Goal: Task Accomplishment & Management: Use online tool/utility

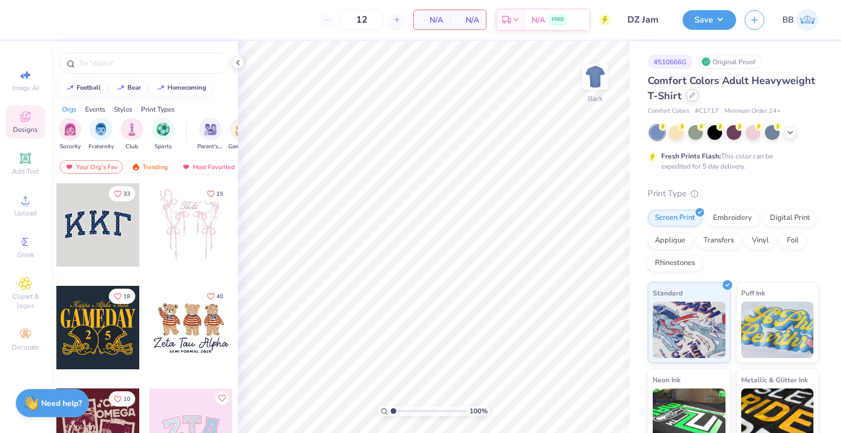
click at [692, 99] on div at bounding box center [692, 95] width 12 height 12
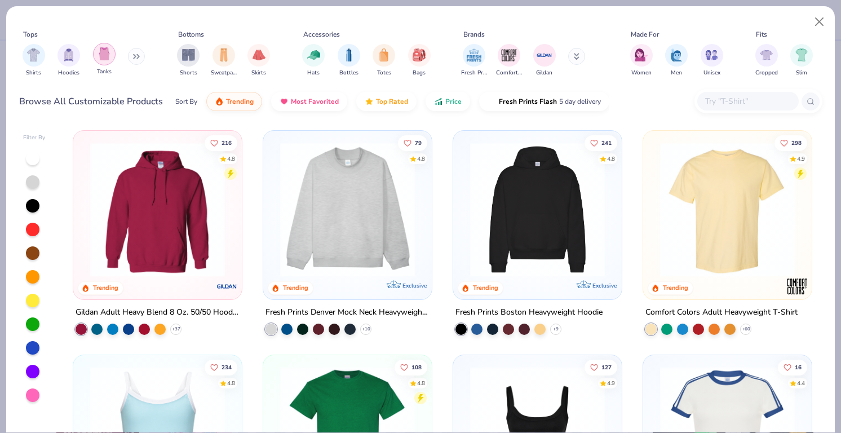
click at [103, 54] on img "filter for Tanks" at bounding box center [104, 53] width 12 height 13
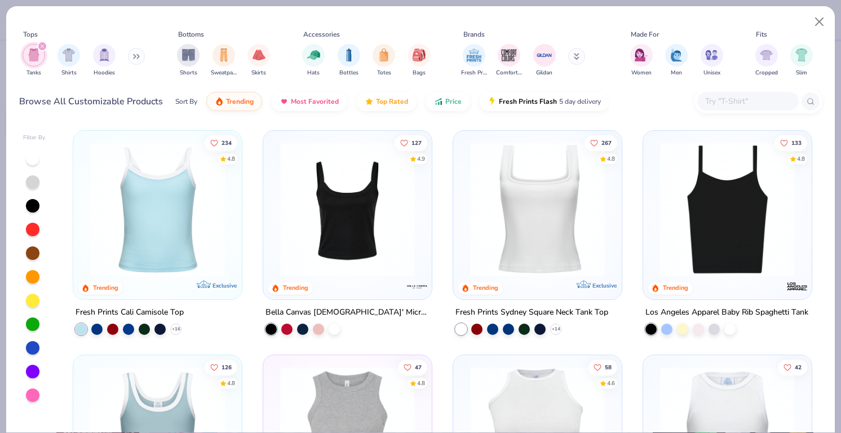
click at [146, 210] on img at bounding box center [158, 209] width 146 height 135
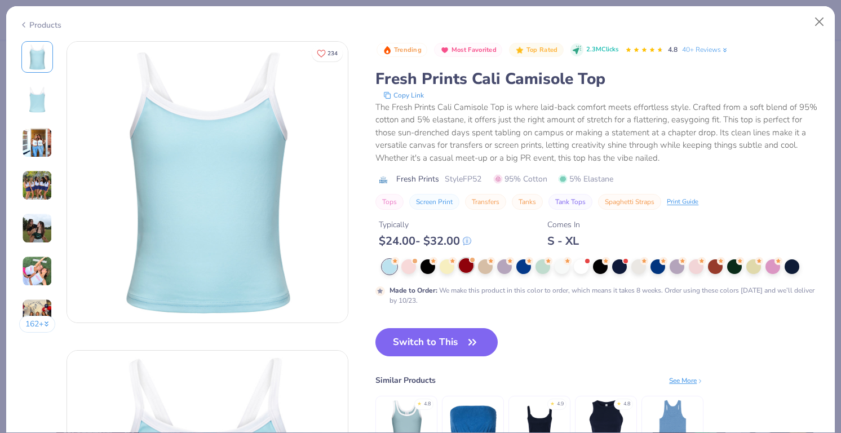
click at [468, 268] on div at bounding box center [466, 265] width 15 height 15
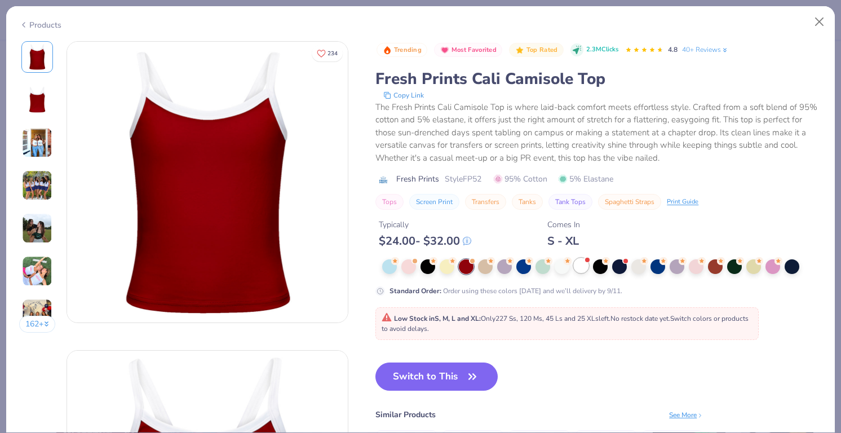
click at [580, 266] on div at bounding box center [581, 265] width 15 height 15
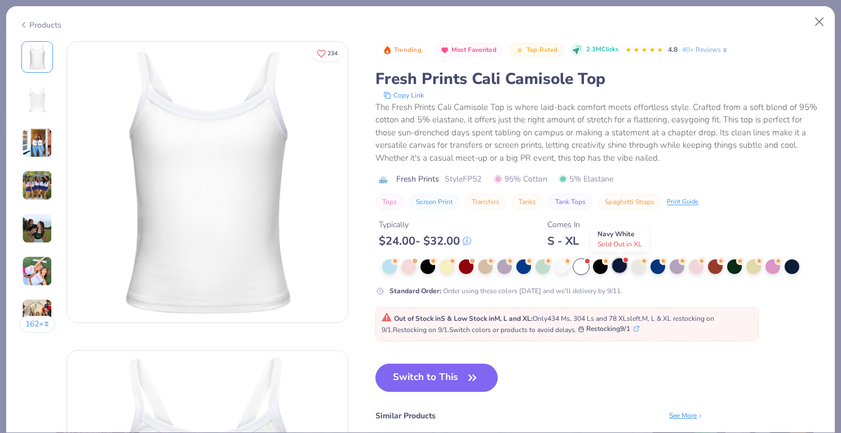
click at [621, 262] on div at bounding box center [619, 265] width 15 height 15
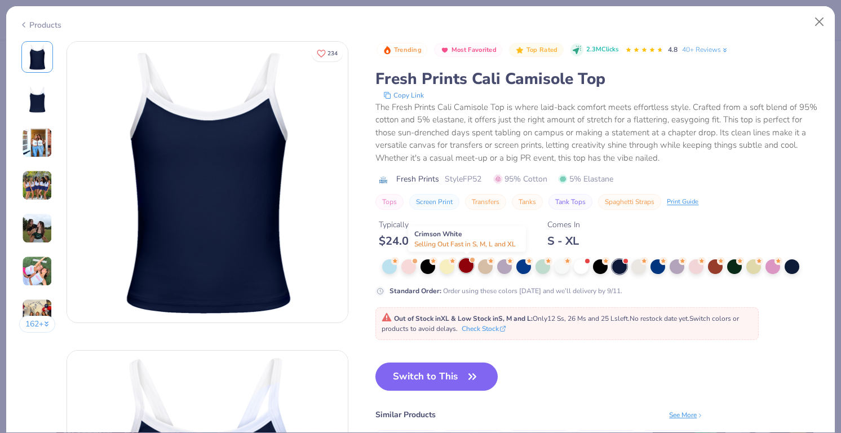
click at [470, 268] on div at bounding box center [466, 265] width 15 height 15
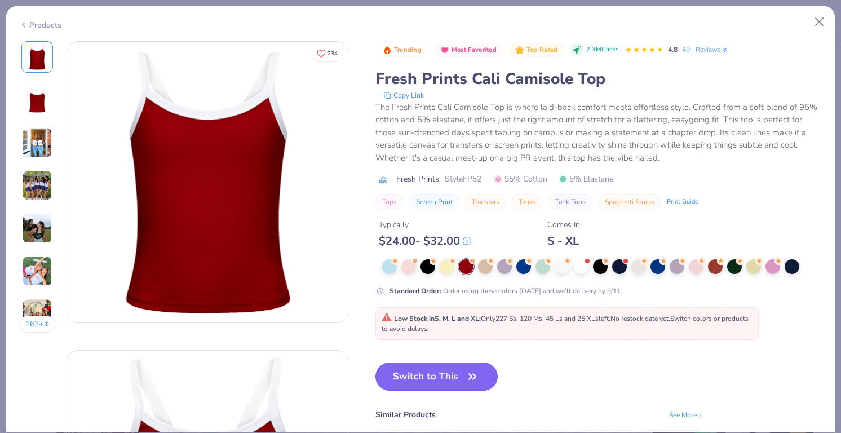
click at [427, 377] on button "Switch to This" at bounding box center [436, 376] width 122 height 28
type input "50"
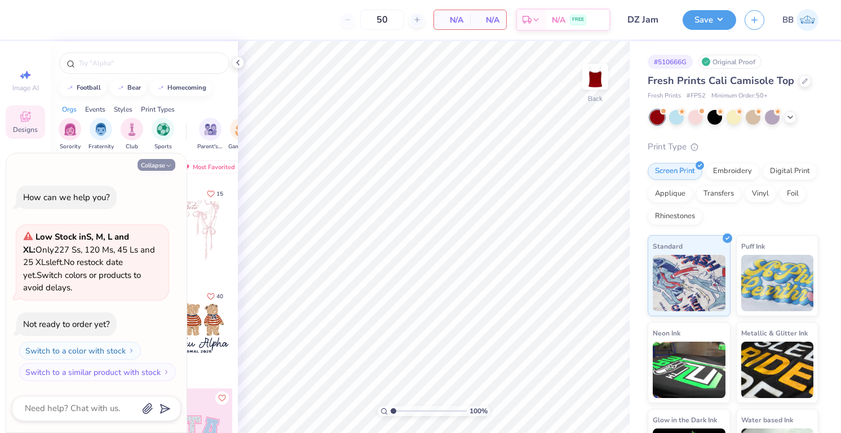
click at [149, 166] on button "Collapse" at bounding box center [156, 165] width 38 height 12
type textarea "x"
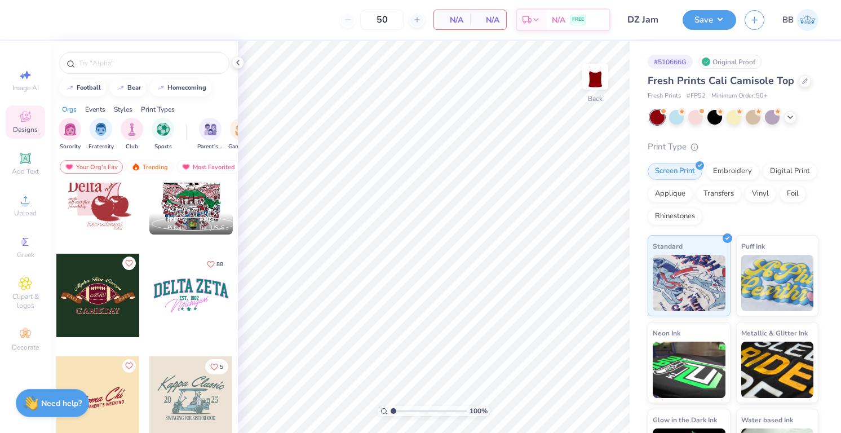
scroll to position [3519, 0]
click at [168, 296] on div at bounding box center [190, 294] width 83 height 83
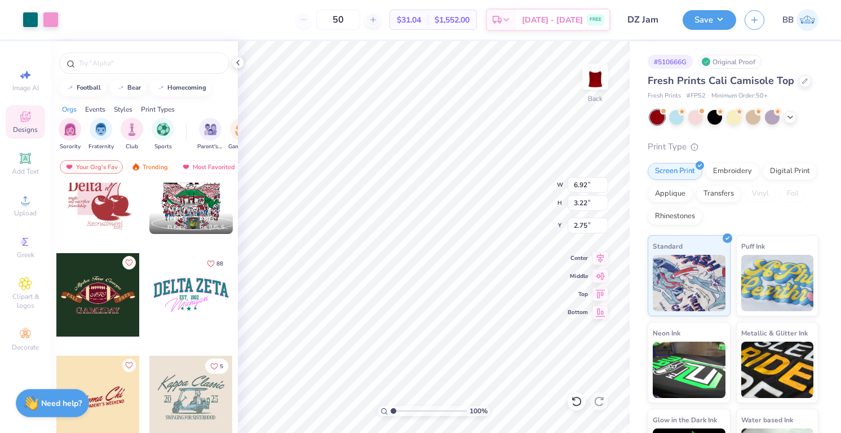
type input "2.75"
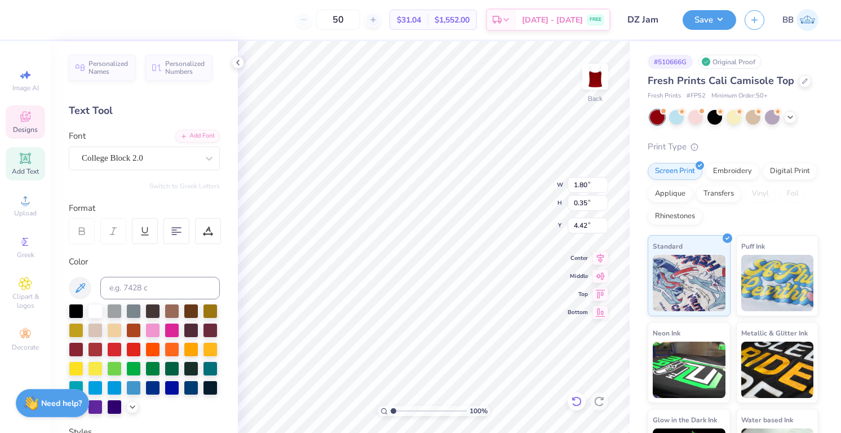
type textarea "starkey hearing foundation 2025"
type input "4.63"
type input "5.00"
type input "6.92"
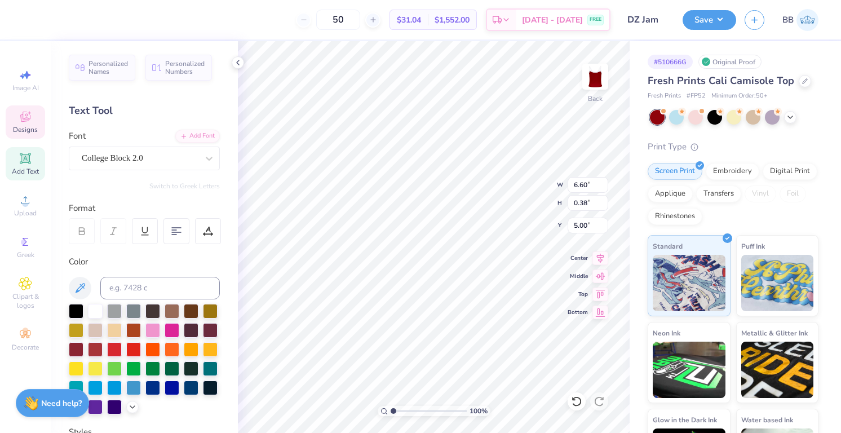
type input "1.87"
type input "2.75"
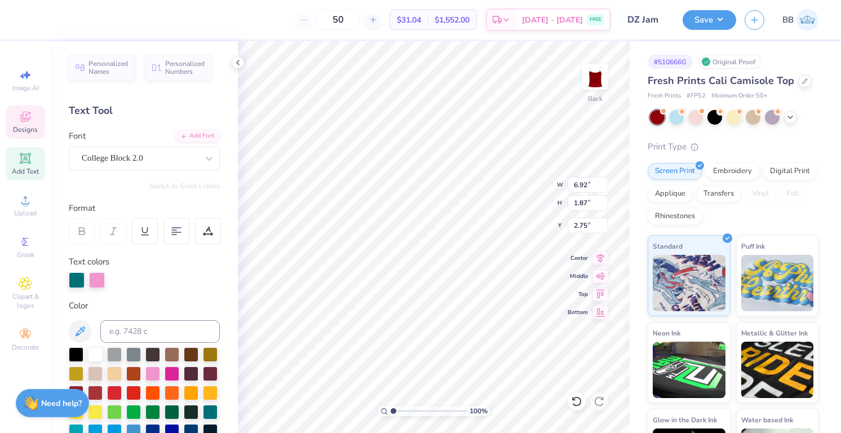
scroll to position [0, 0]
type textarea "Dz jam"
type input "6.53"
type input "2.51"
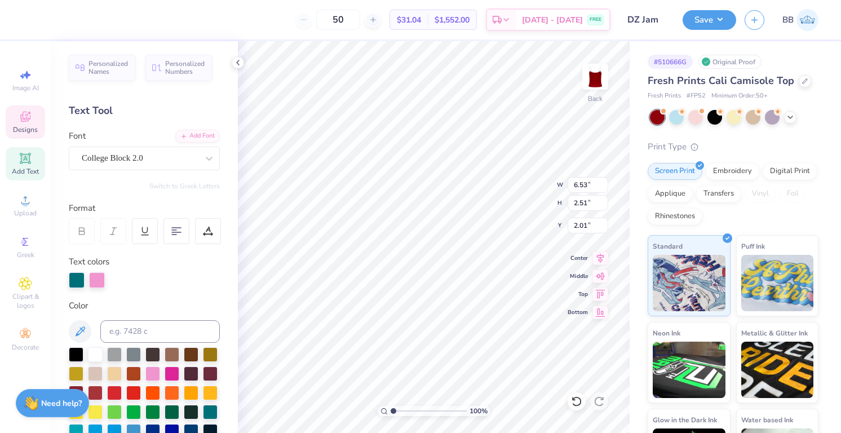
type input "2.02"
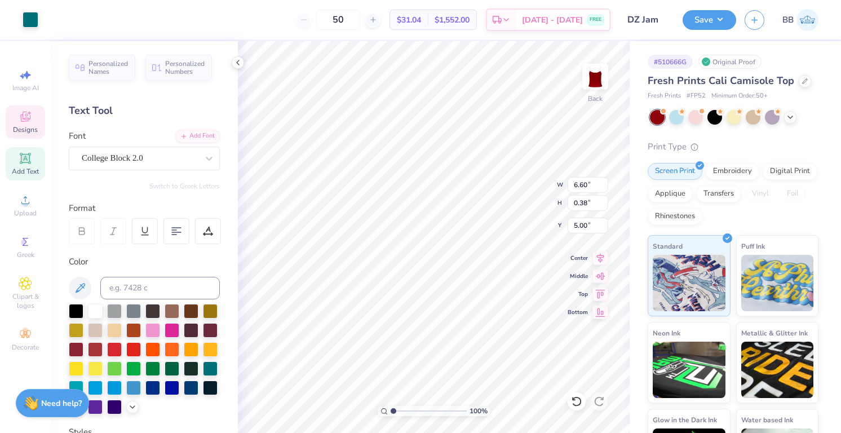
type input "9.32"
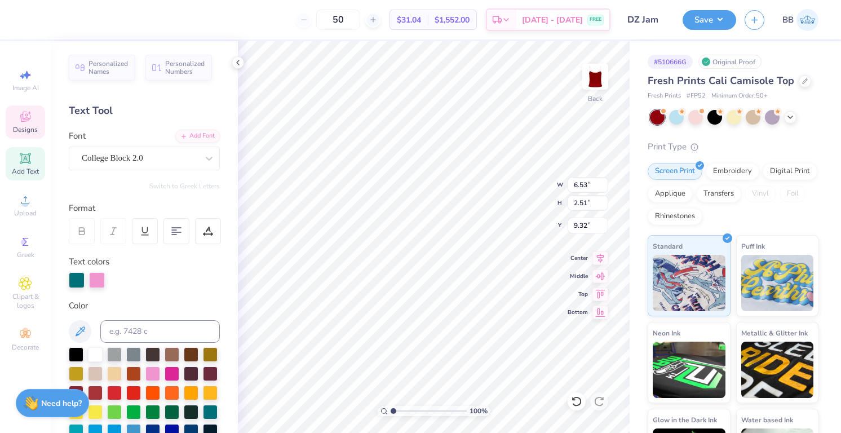
type input "6.53"
type input "2.51"
type input "1.90"
type input "9.06"
type input "3.48"
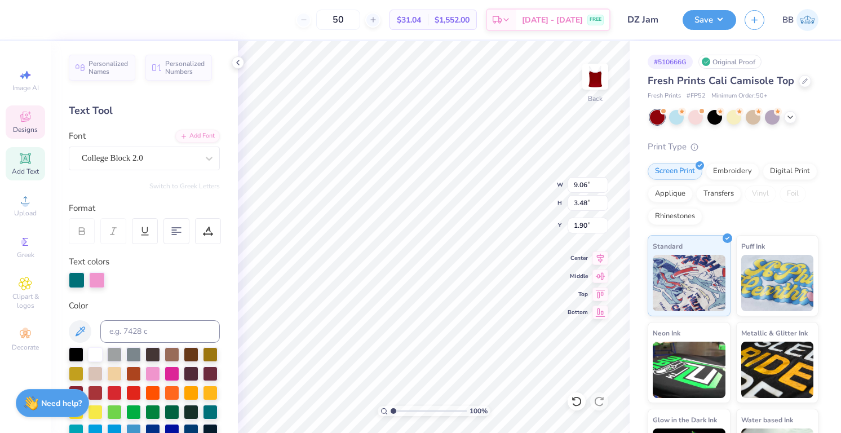
type input "1.76"
type input "7.71"
type input "2.96"
type input "2.20"
type input "2.18"
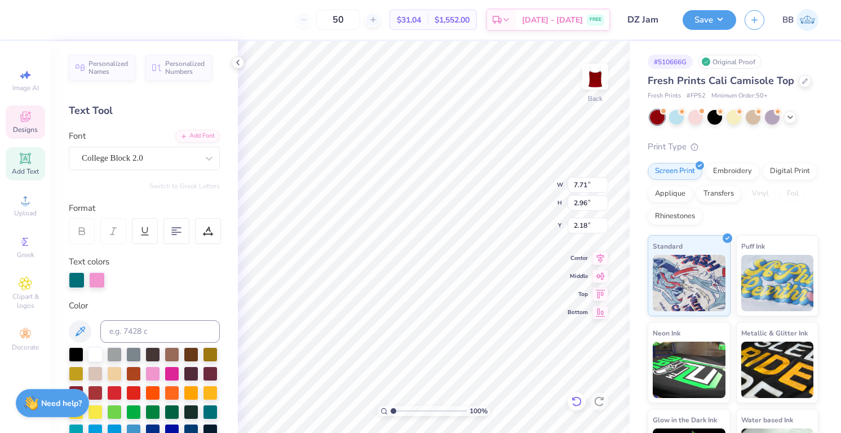
type textarea "Del"
click at [569, 400] on div at bounding box center [576, 401] width 18 height 18
click at [574, 399] on icon at bounding box center [573, 398] width 2 height 2
type input "2.28"
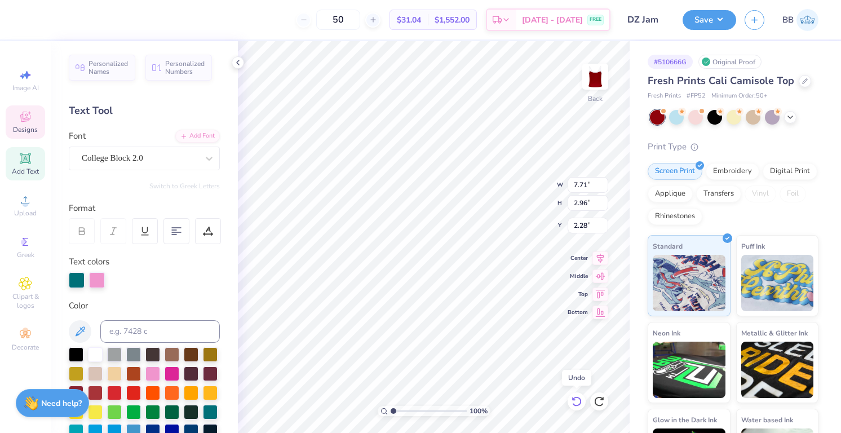
click at [573, 399] on icon at bounding box center [573, 398] width 2 height 2
type input "9.06"
type input "3.48"
click at [573, 399] on icon at bounding box center [573, 398] width 2 height 2
type input "1.90"
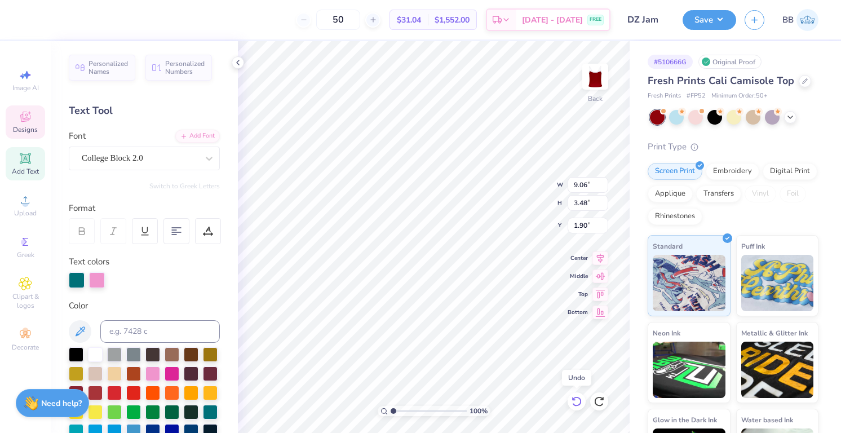
click at [573, 399] on icon at bounding box center [573, 398] width 2 height 2
type input "6.53"
type input "2.51"
click at [573, 399] on icon at bounding box center [573, 398] width 2 height 2
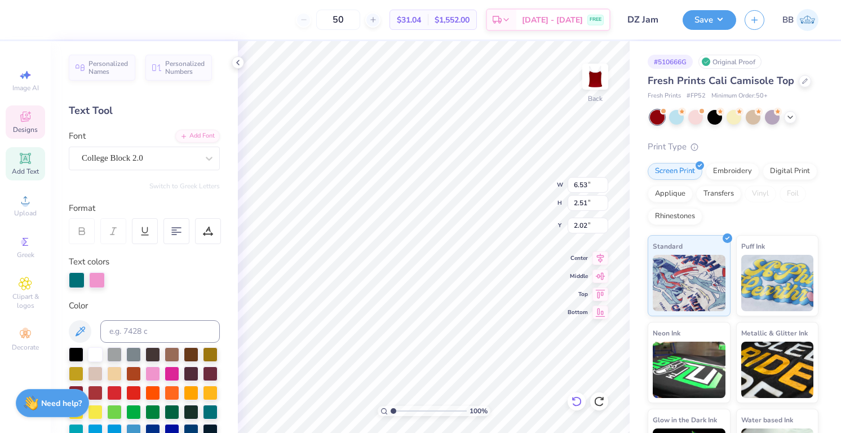
click at [581, 398] on icon at bounding box center [576, 401] width 11 height 11
type input "2.01"
click at [581, 398] on icon at bounding box center [576, 401] width 11 height 11
type input "4.34"
type input "1.67"
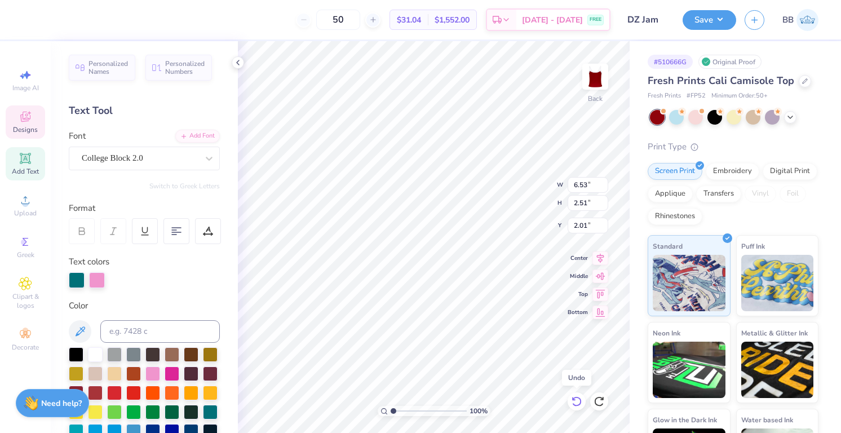
type input "2.86"
click at [581, 402] on icon at bounding box center [576, 401] width 11 height 11
type input "6.92"
type input "1.87"
type input "2.75"
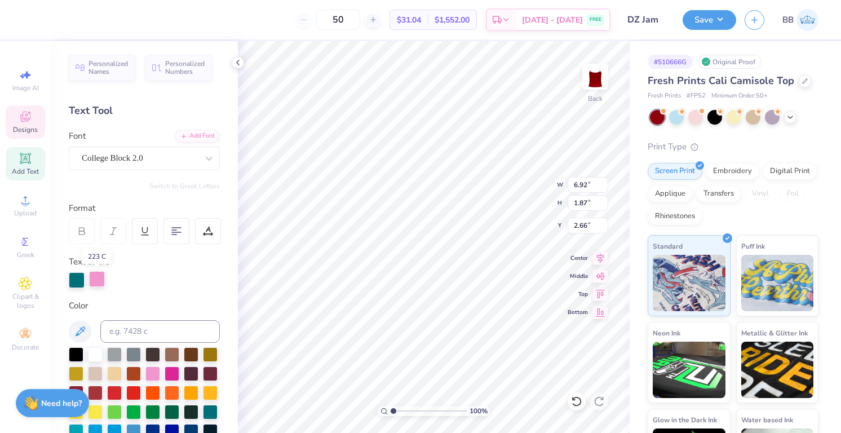
click at [99, 277] on div at bounding box center [97, 279] width 16 height 16
click at [97, 356] on div at bounding box center [95, 353] width 15 height 15
click at [74, 282] on div at bounding box center [77, 279] width 16 height 16
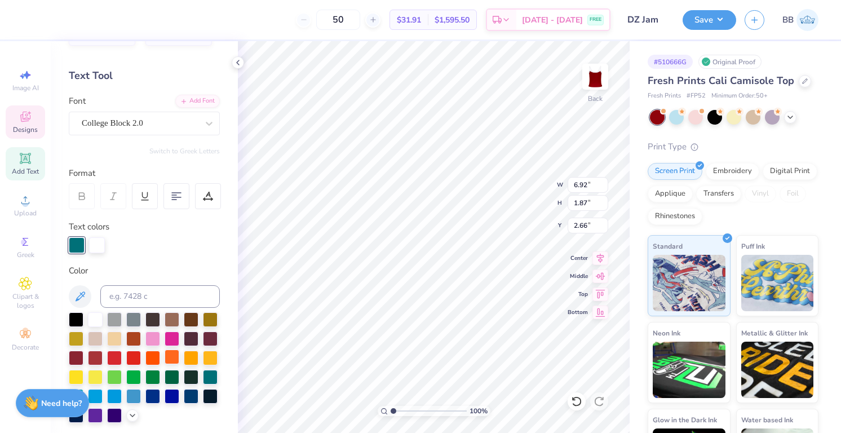
scroll to position [85, 0]
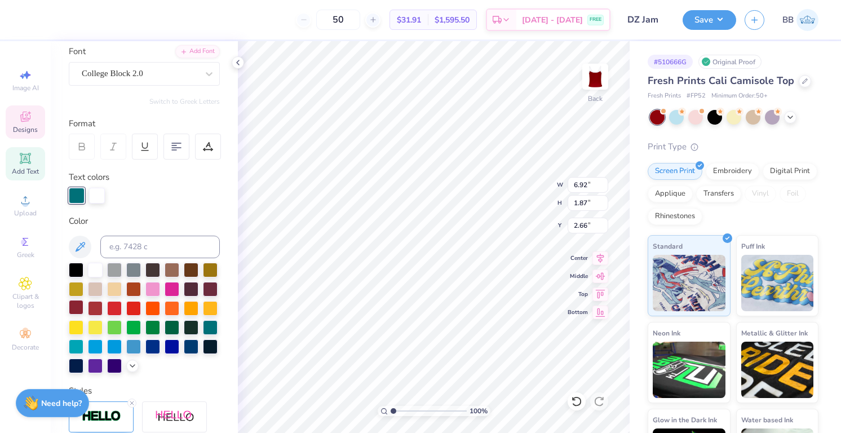
click at [77, 306] on div at bounding box center [76, 307] width 15 height 15
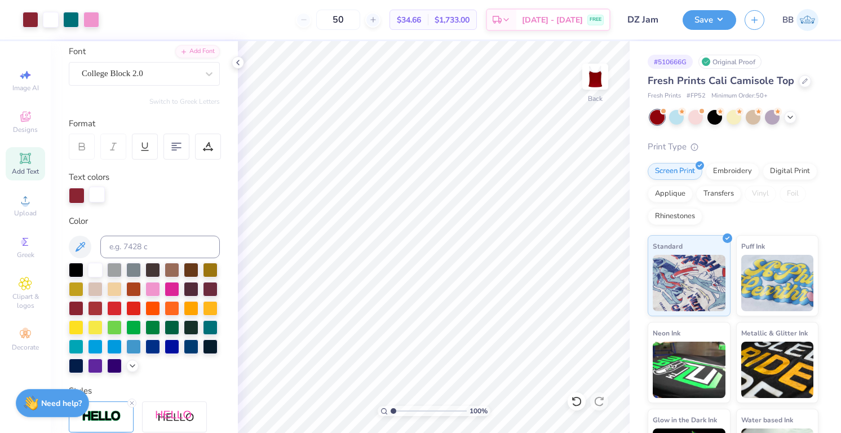
click at [98, 194] on div at bounding box center [97, 194] width 16 height 16
click at [132, 344] on div at bounding box center [133, 345] width 15 height 15
click at [79, 194] on div at bounding box center [77, 194] width 16 height 16
click at [100, 268] on div at bounding box center [95, 268] width 15 height 15
click at [174, 208] on div "Personalized Names Personalized Numbers Text Tool Add Font Font College Block 2…" at bounding box center [144, 237] width 187 height 392
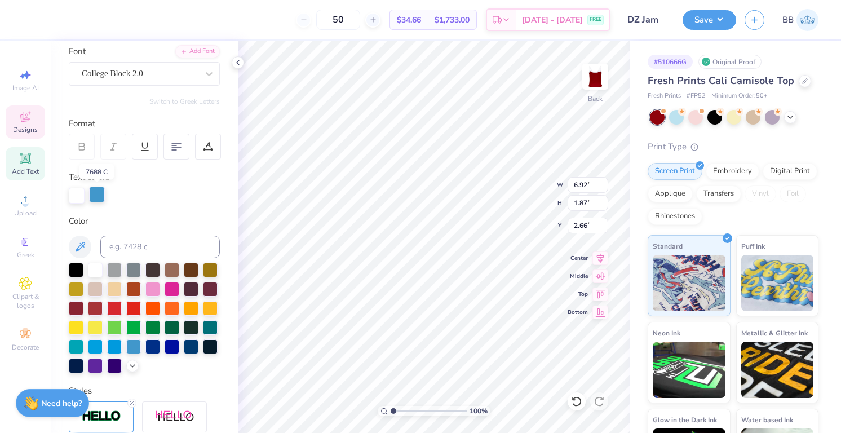
click at [98, 194] on div at bounding box center [97, 194] width 16 height 16
click at [79, 198] on div at bounding box center [77, 194] width 16 height 16
click at [114, 310] on div at bounding box center [114, 307] width 15 height 15
click at [100, 305] on div at bounding box center [95, 307] width 15 height 15
click at [96, 195] on div at bounding box center [97, 194] width 16 height 16
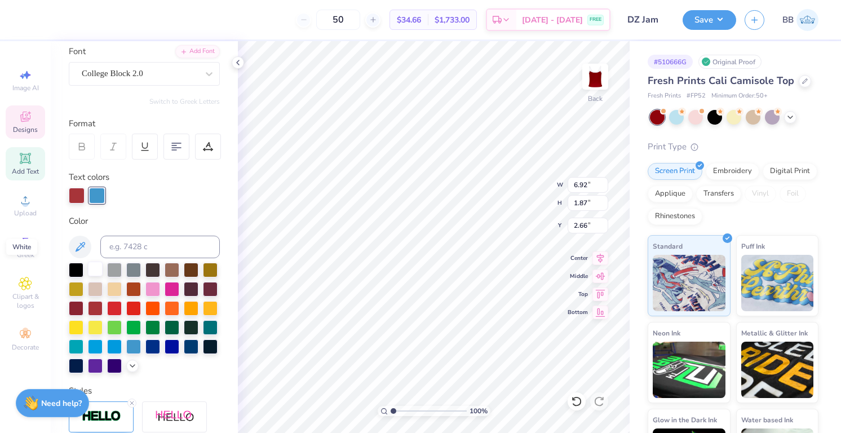
click at [95, 265] on div at bounding box center [95, 268] width 15 height 15
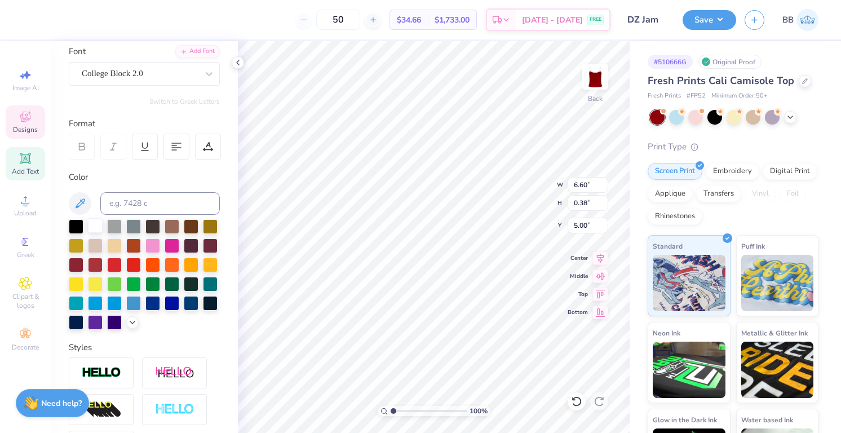
click at [92, 227] on div at bounding box center [95, 225] width 15 height 15
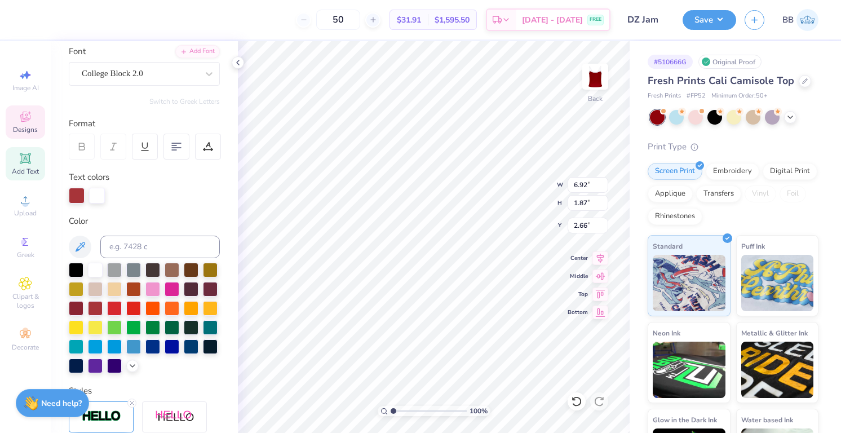
type input "8.06"
type input "2.18"
type input "2.35"
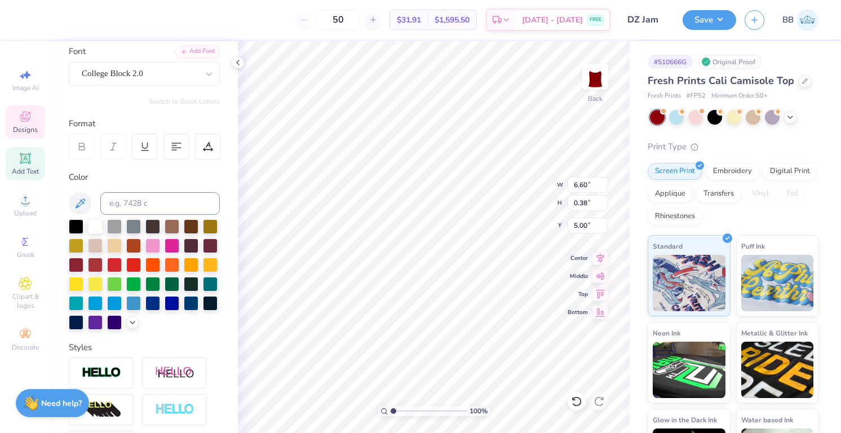
type input "4.79"
click at [236, 68] on div at bounding box center [238, 62] width 12 height 12
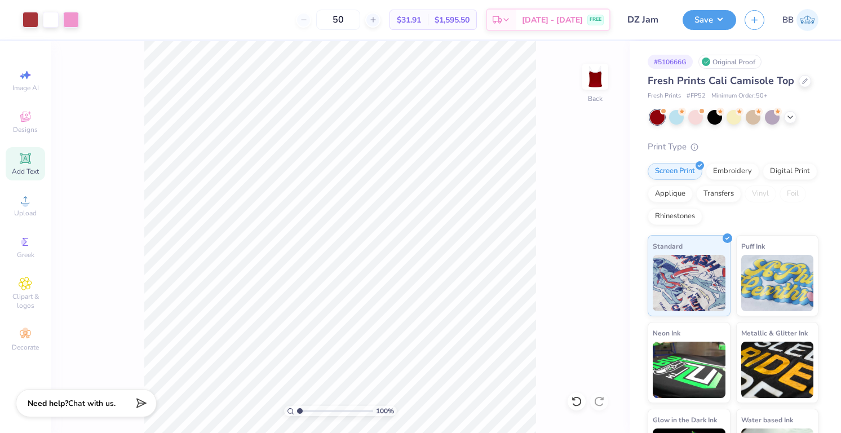
click at [536, 273] on div "100 % Back" at bounding box center [340, 237] width 579 height 392
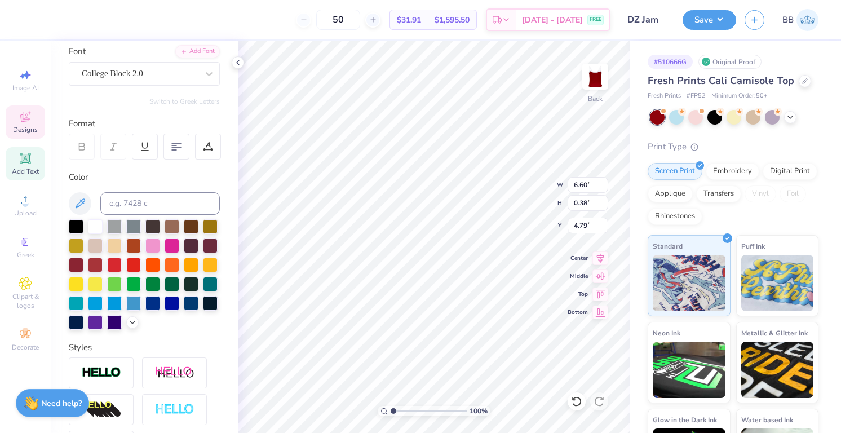
type input "4.72"
type input "8.06"
type input "2.18"
type input "2.35"
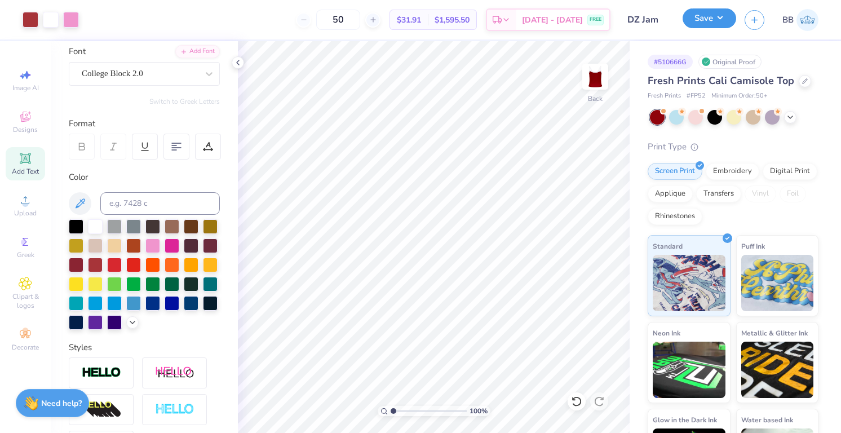
click at [712, 26] on button "Save" at bounding box center [709, 18] width 54 height 20
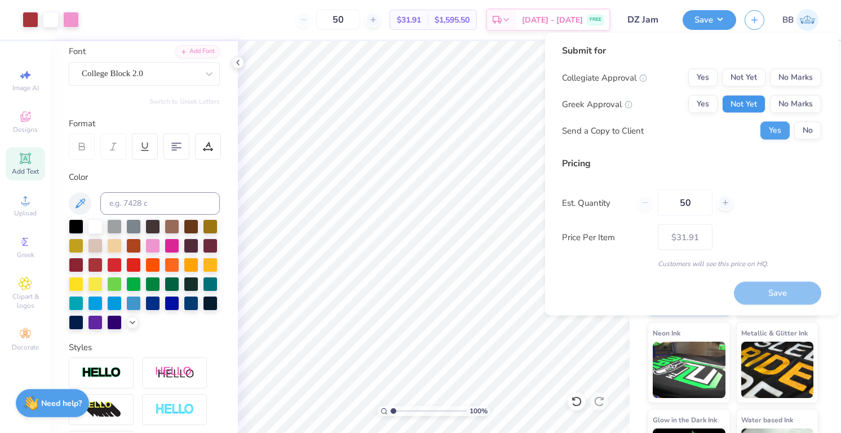
click at [750, 109] on button "Not Yet" at bounding box center [743, 104] width 43 height 18
click at [792, 71] on button "No Marks" at bounding box center [795, 78] width 51 height 18
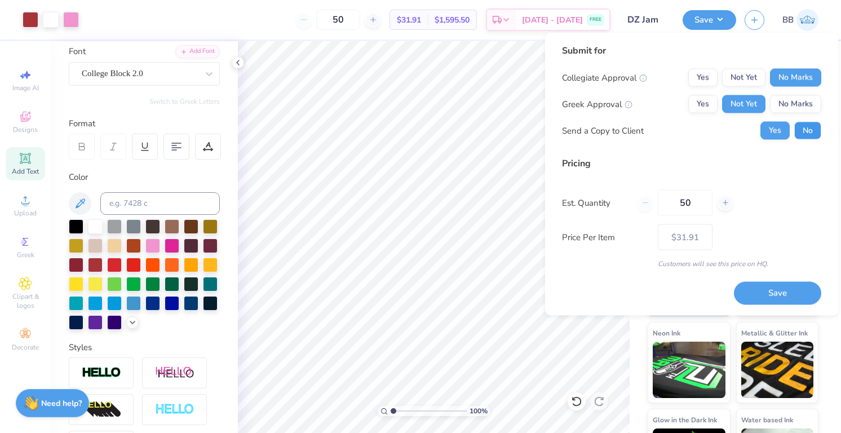
click at [803, 132] on button "No" at bounding box center [807, 131] width 27 height 18
click at [777, 289] on button "Save" at bounding box center [777, 292] width 87 height 23
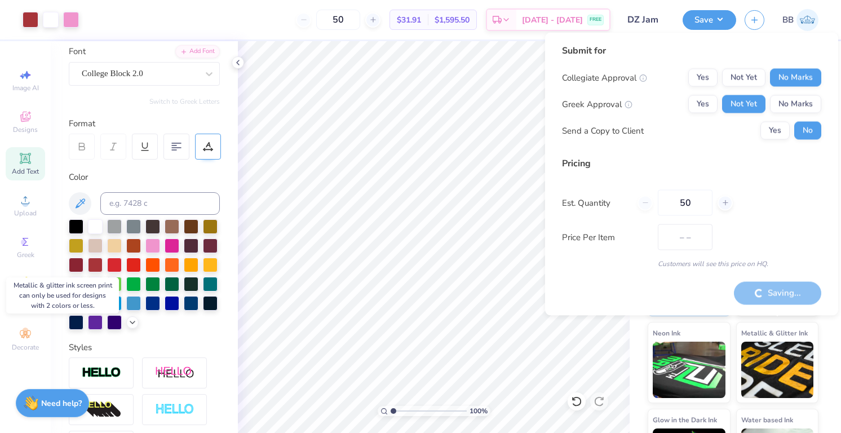
type input "$31.91"
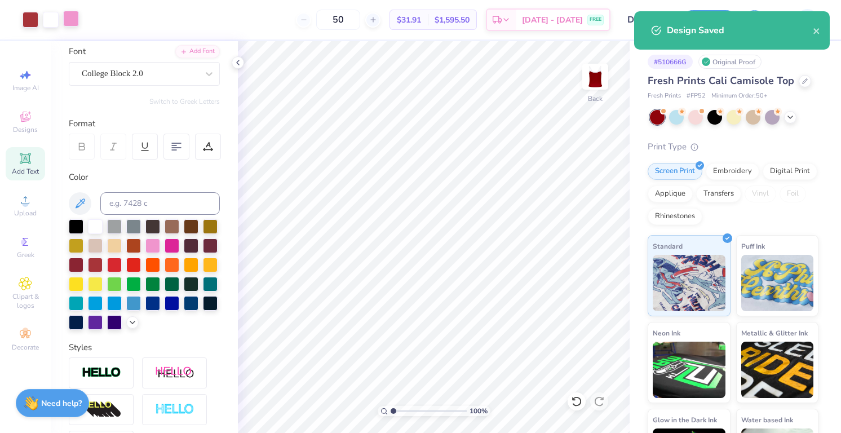
click at [74, 18] on div at bounding box center [71, 19] width 16 height 16
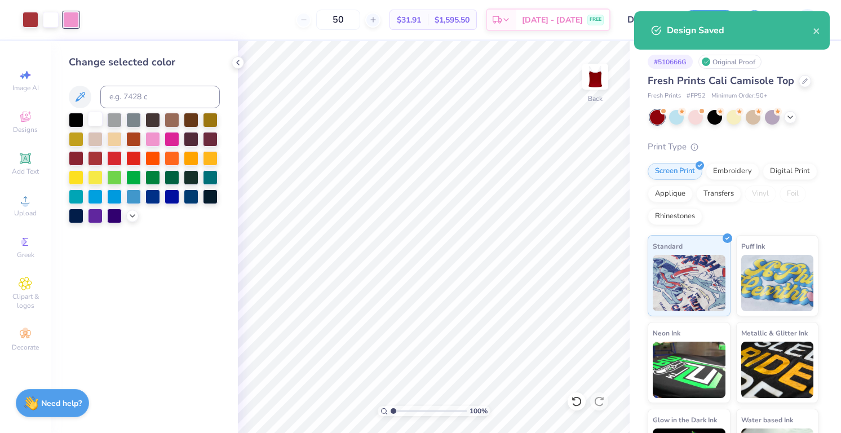
click at [96, 119] on div at bounding box center [95, 119] width 15 height 15
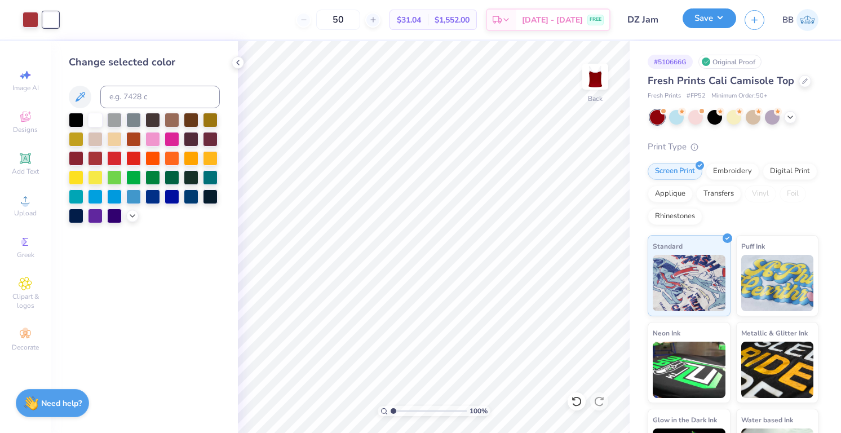
click at [715, 19] on button "Save" at bounding box center [709, 18] width 54 height 20
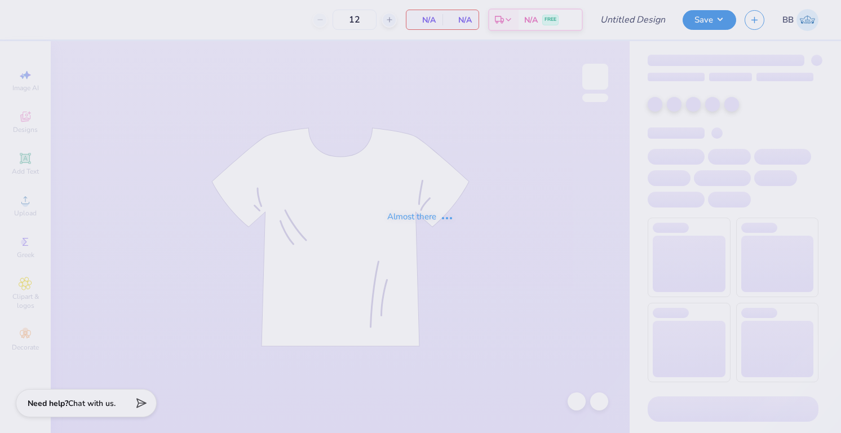
type input "DZ Jam"
type input "50"
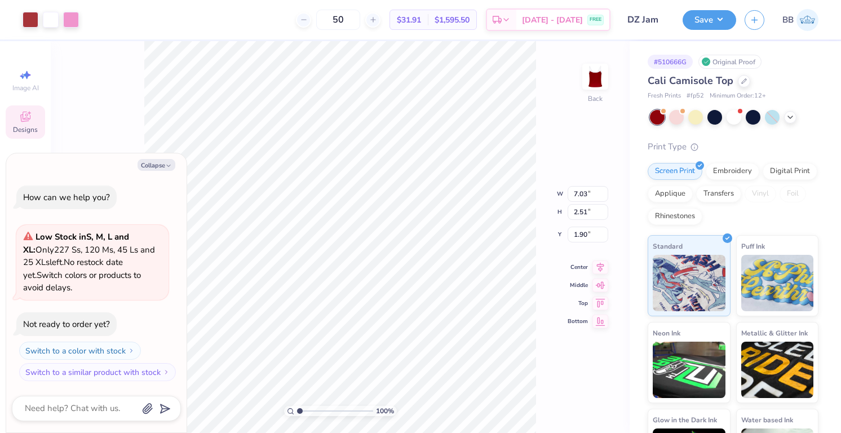
type textarea "x"
type input "1.92"
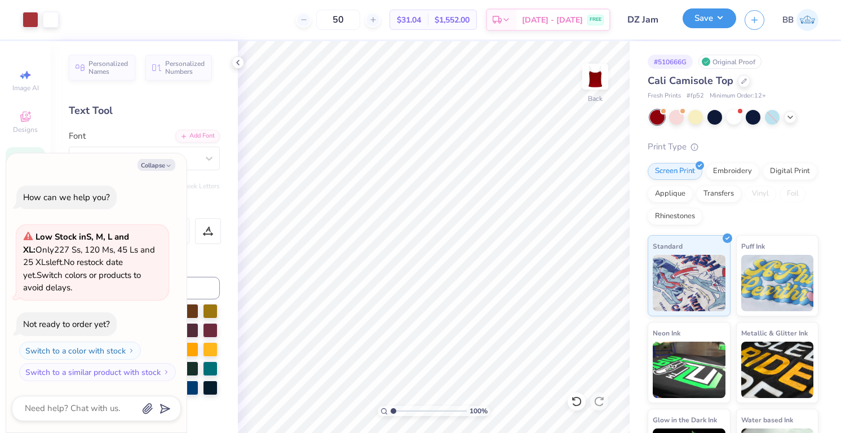
click at [725, 25] on button "Save" at bounding box center [709, 18] width 54 height 20
type textarea "x"
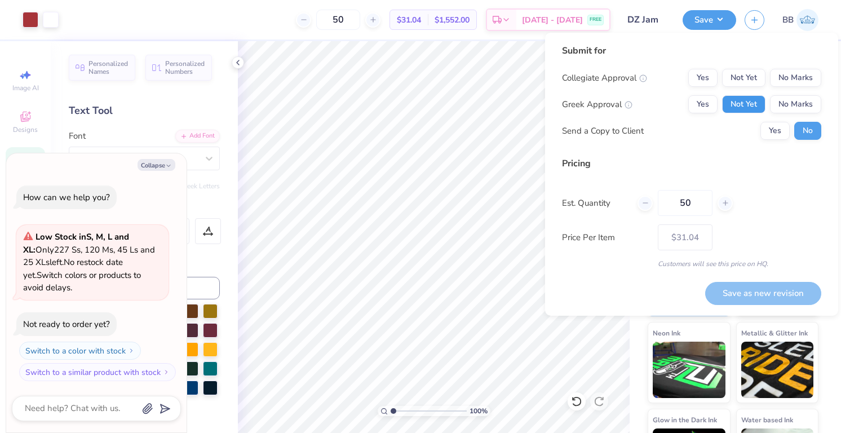
click at [745, 102] on button "Not Yet" at bounding box center [743, 104] width 43 height 18
click at [786, 87] on div "Collegiate Approval Yes Not Yet No Marks Greek Approval Yes Not Yet No Marks Se…" at bounding box center [691, 104] width 259 height 71
click at [786, 74] on button "No Marks" at bounding box center [795, 78] width 51 height 18
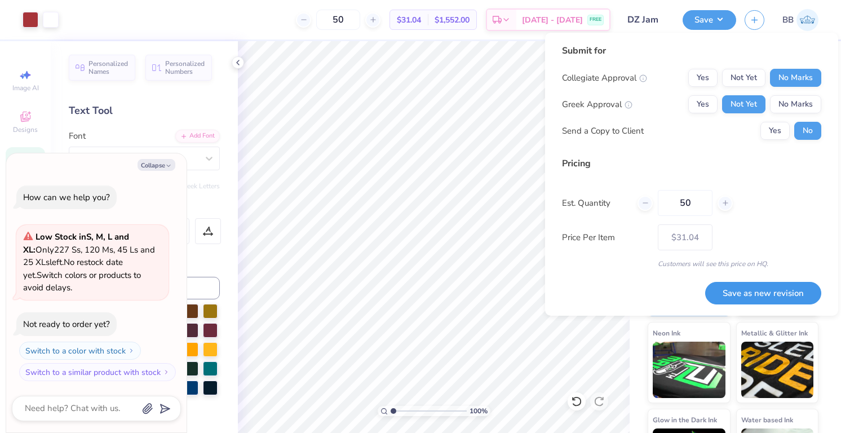
click at [744, 294] on button "Save as new revision" at bounding box center [763, 293] width 116 height 23
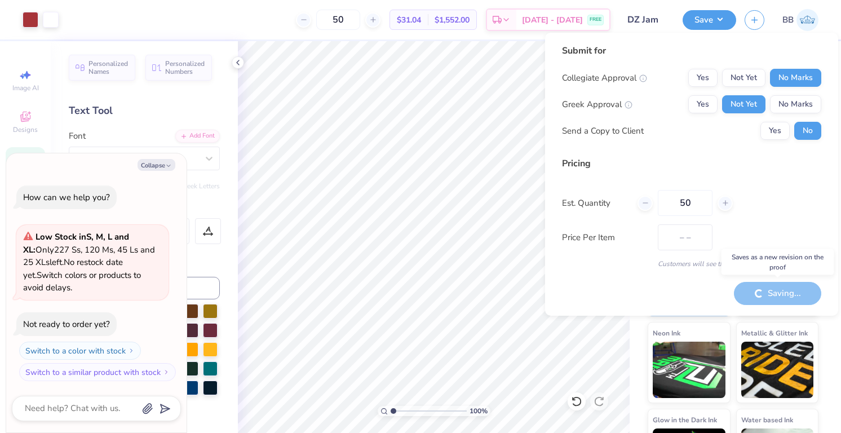
type input "$31.04"
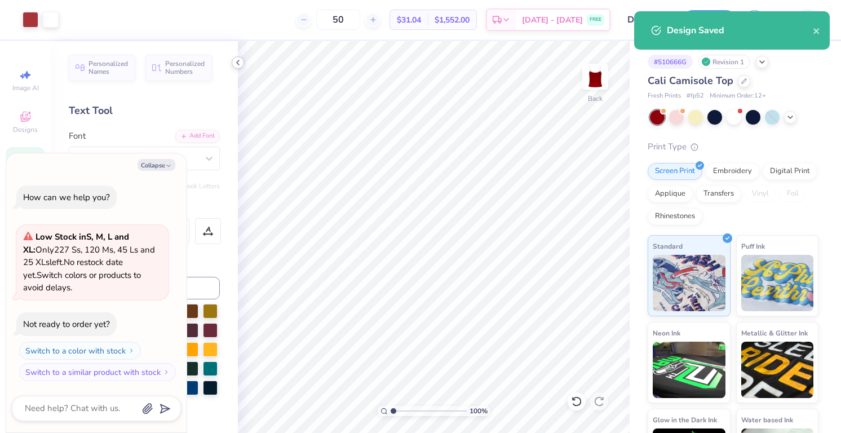
click at [239, 60] on icon at bounding box center [237, 62] width 9 height 9
type textarea "x"
